Goal: Task Accomplishment & Management: Complete application form

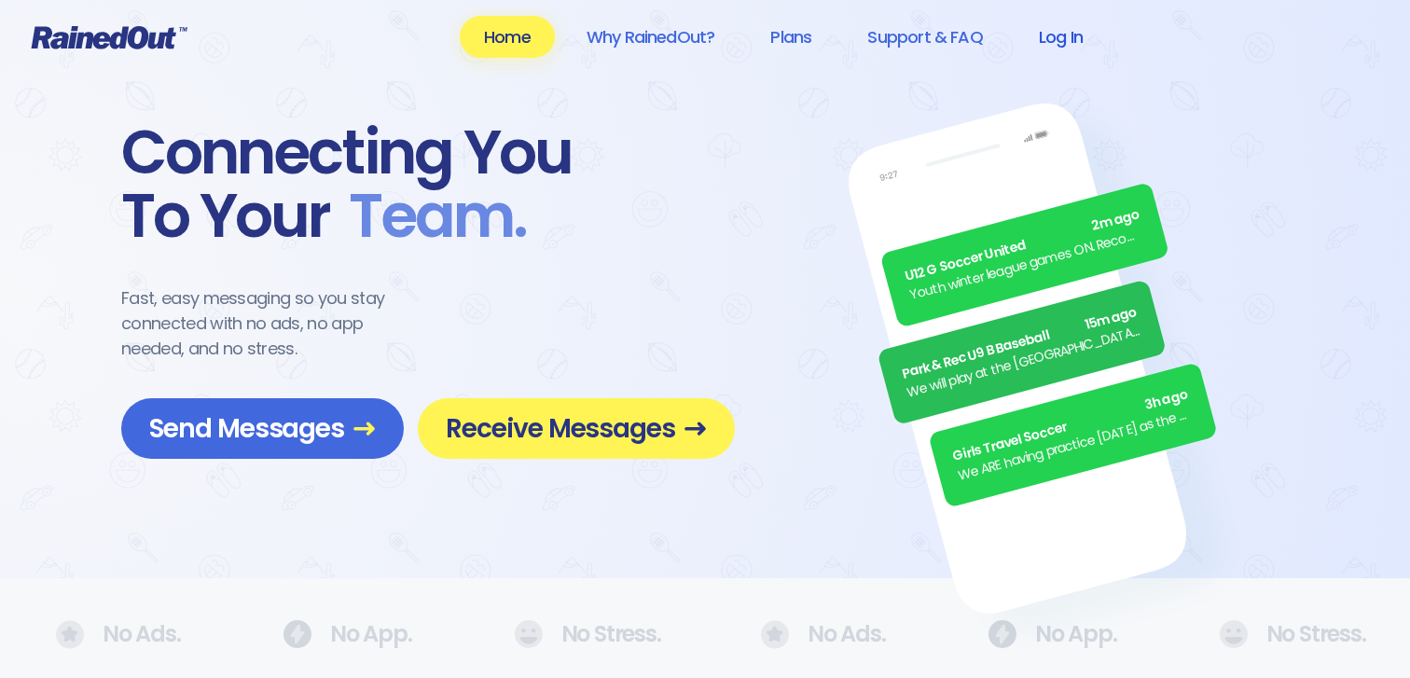
click at [1064, 35] on link "Log In" at bounding box center [1061, 37] width 92 height 42
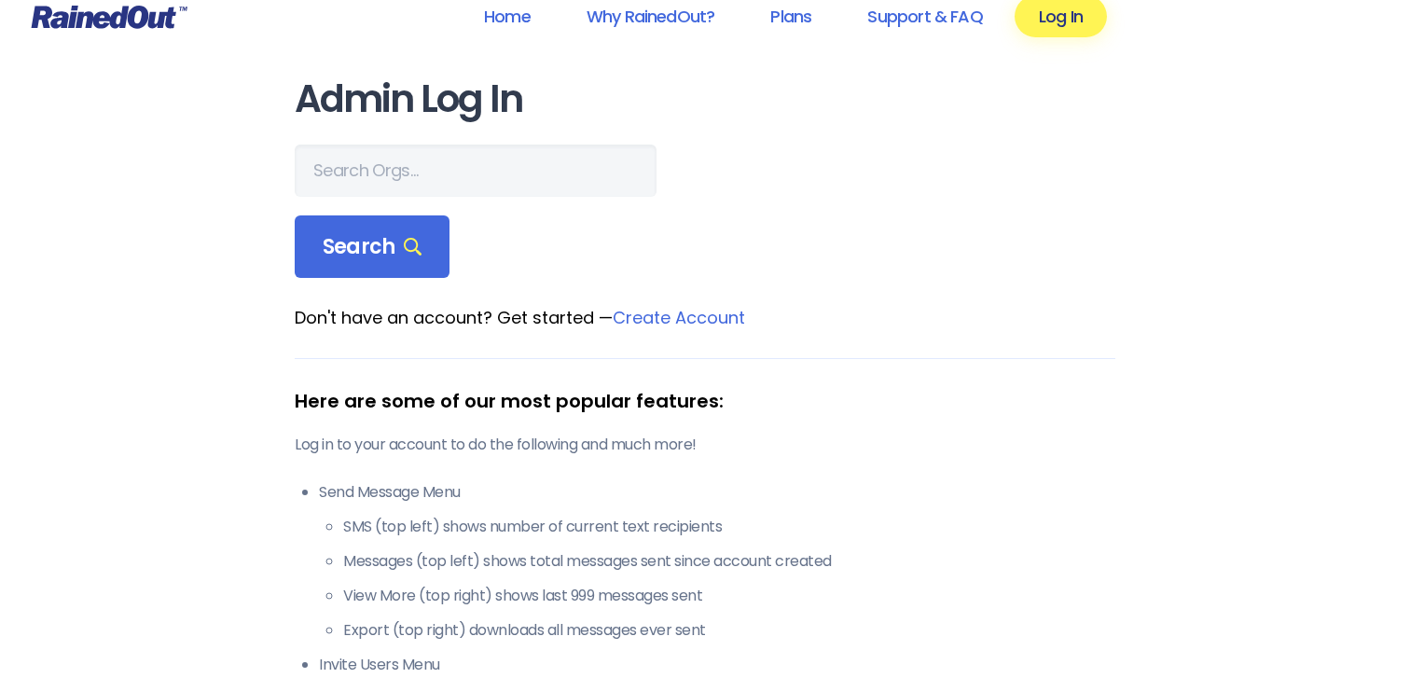
scroll to position [19, 0]
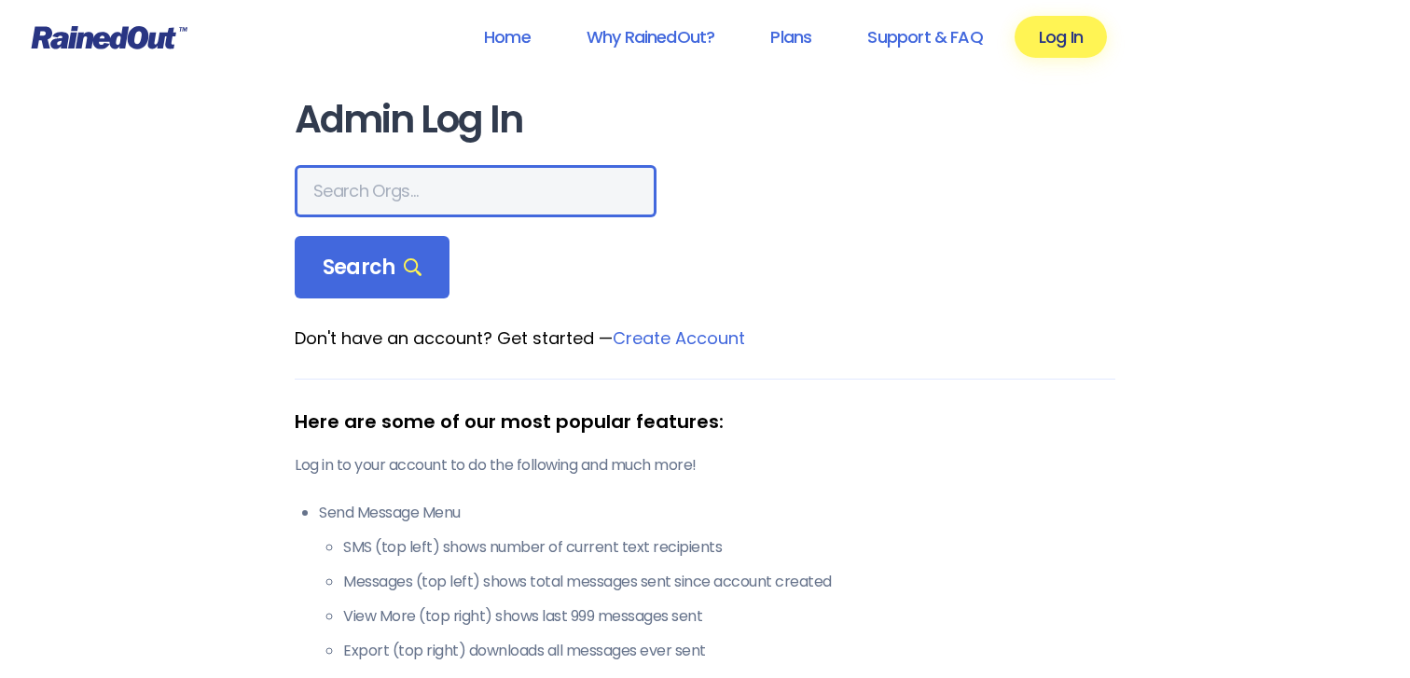
click at [397, 168] on input "text" at bounding box center [476, 191] width 362 height 52
type input "Afton"
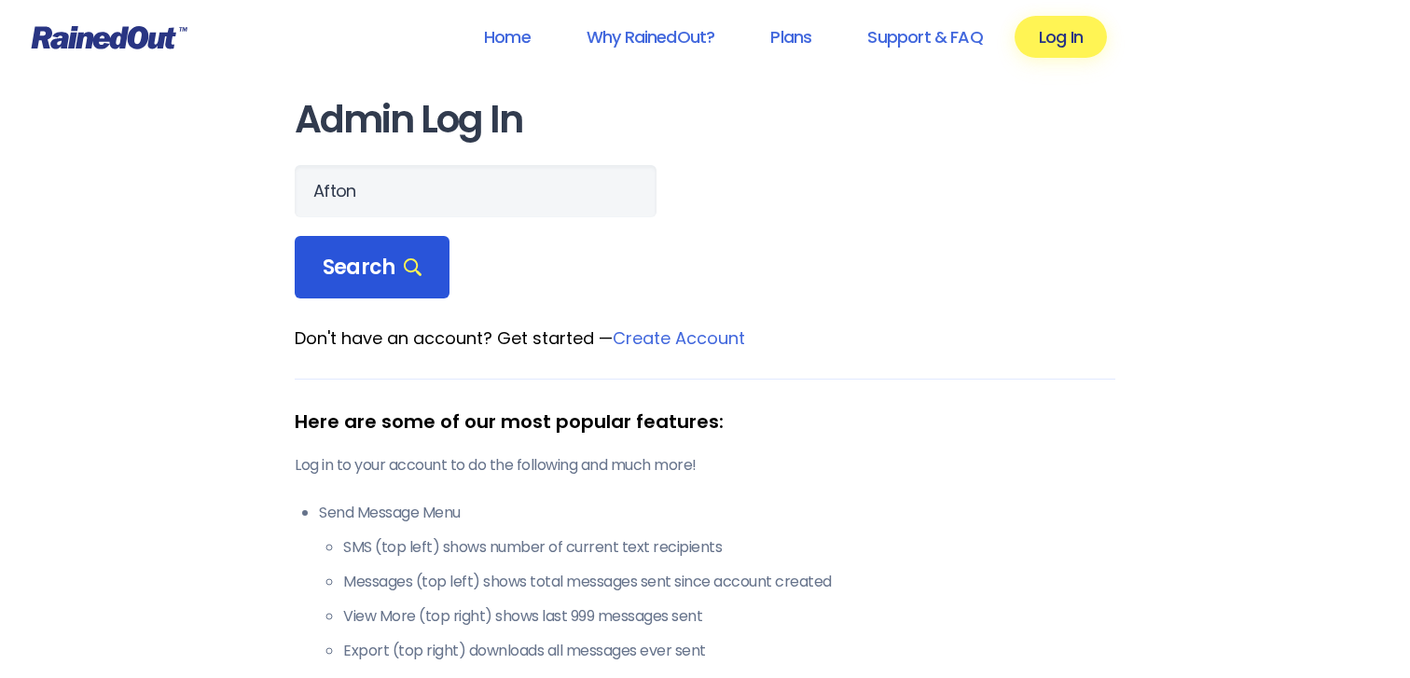
click at [392, 280] on div "Search" at bounding box center [372, 267] width 155 height 63
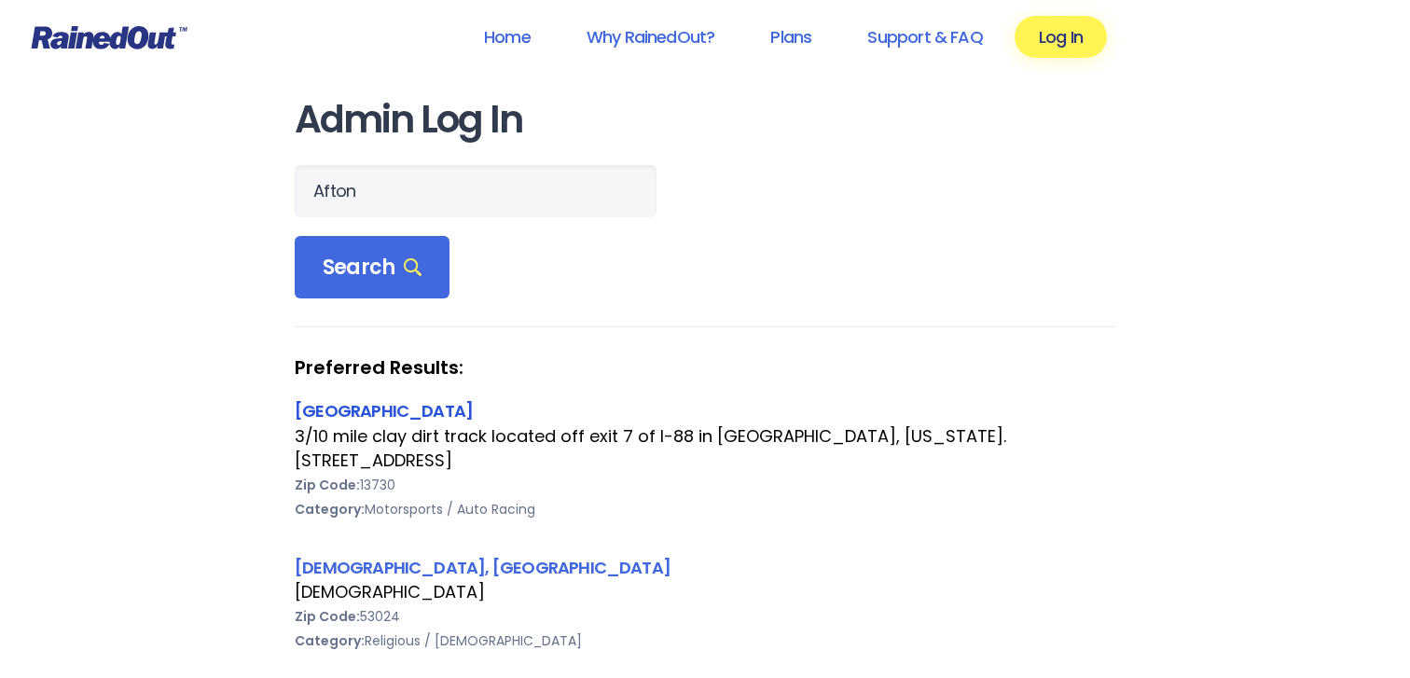
click at [394, 413] on link "[GEOGRAPHIC_DATA]" at bounding box center [384, 410] width 178 height 23
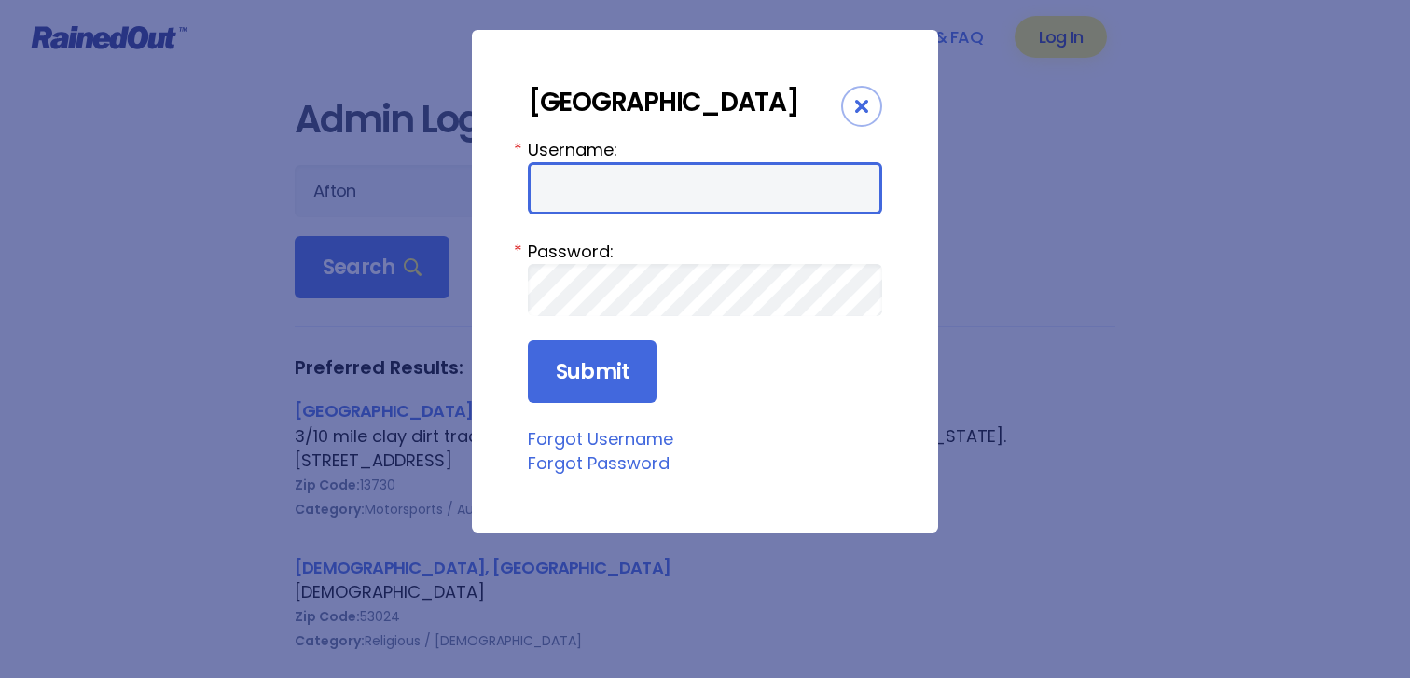
type input "jimmietyjc"
click at [619, 200] on input "jimmietyjc" at bounding box center [705, 188] width 354 height 52
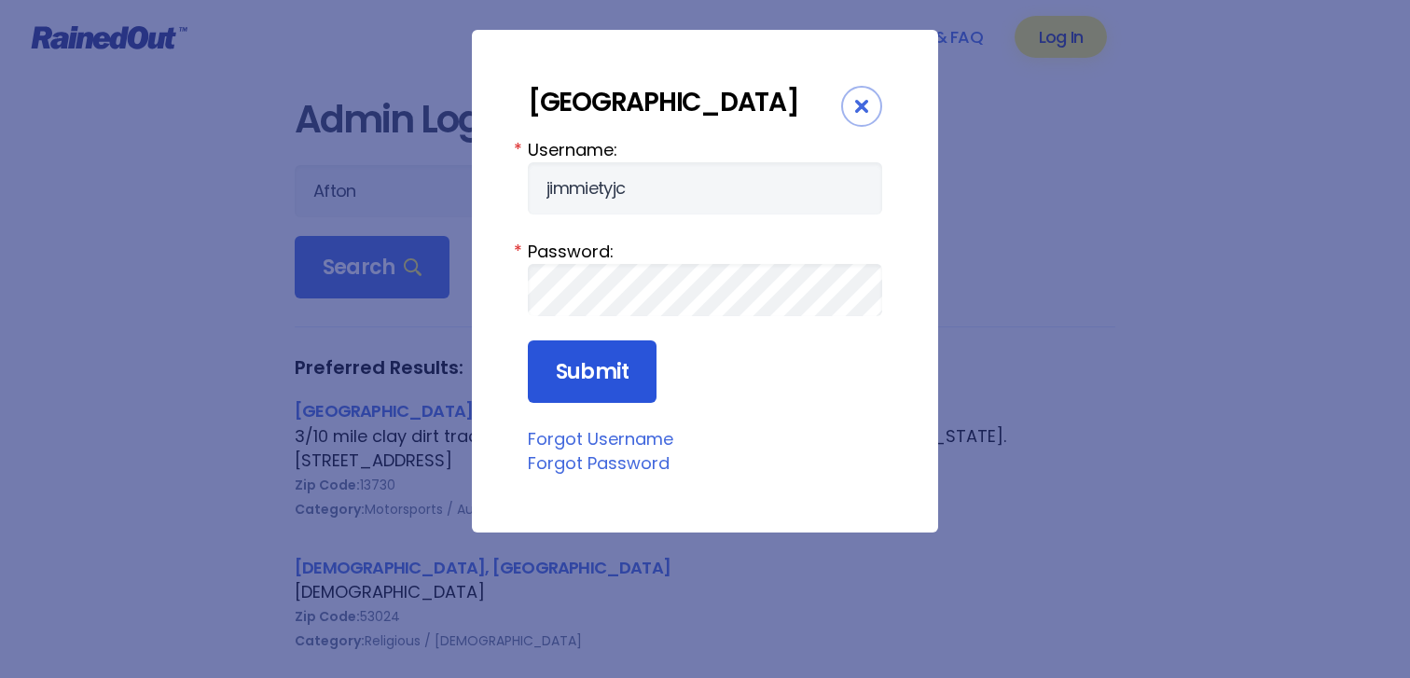
click at [595, 365] on input "Submit" at bounding box center [592, 371] width 129 height 63
